Goal: Task Accomplishment & Management: Complete application form

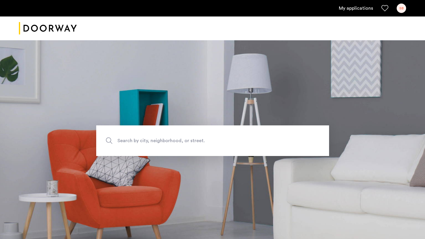
click at [346, 11] on link "My applications" at bounding box center [356, 8] width 34 height 7
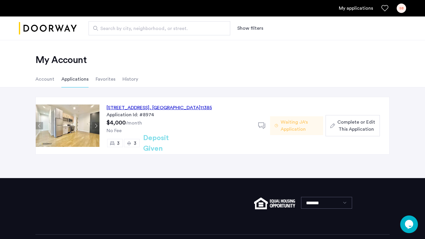
click at [284, 126] on span "Waiting JA's Application" at bounding box center [299, 126] width 38 height 14
click at [170, 130] on div "No Fee" at bounding box center [178, 130] width 144 height 7
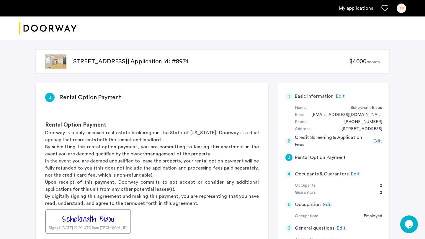
click at [381, 185] on div "2" at bounding box center [378, 186] width 8 height 7
click at [382, 191] on div "1 Basic information Edit Name: Schekinath Biaou Email: [EMAIL_ADDRESS][DOMAIN_N…" at bounding box center [333, 229] width 111 height 293
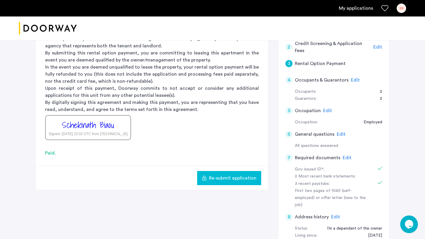
scroll to position [93, 0]
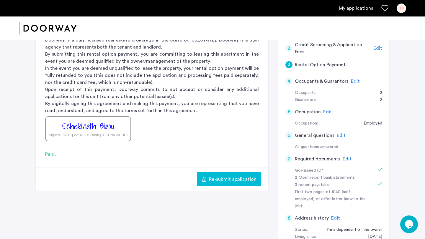
click at [327, 114] on span "Edit" at bounding box center [327, 112] width 9 height 5
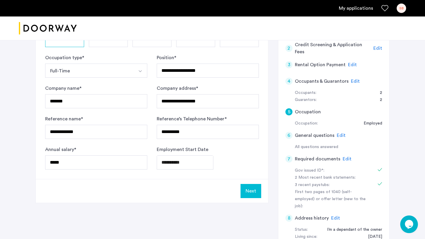
click at [355, 81] on span "Edit" at bounding box center [355, 81] width 9 height 5
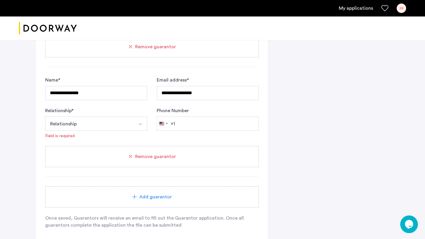
scroll to position [455, 0]
click at [144, 125] on button "Select option" at bounding box center [140, 123] width 14 height 14
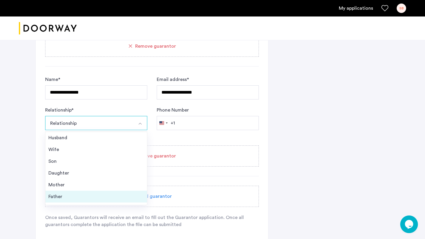
click at [120, 193] on li "Father" at bounding box center [95, 197] width 101 height 12
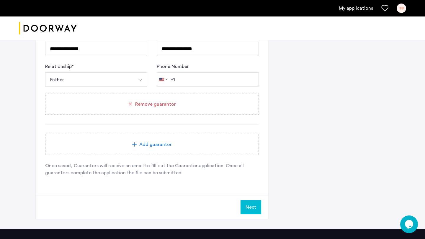
scroll to position [574, 0]
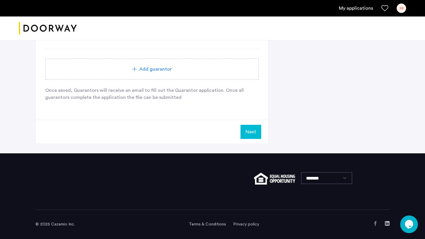
click at [249, 131] on button "Next" at bounding box center [250, 132] width 21 height 14
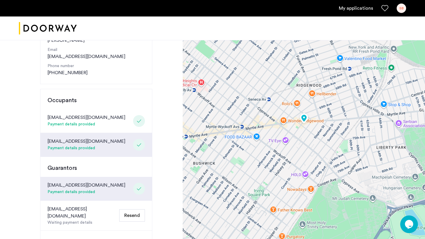
scroll to position [93, 0]
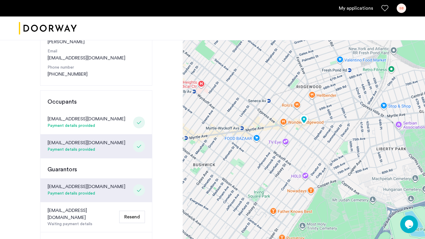
click at [138, 145] on icon at bounding box center [139, 146] width 5 height 5
click at [140, 187] on div at bounding box center [139, 191] width 12 height 12
